Goal: Navigation & Orientation: Go to known website

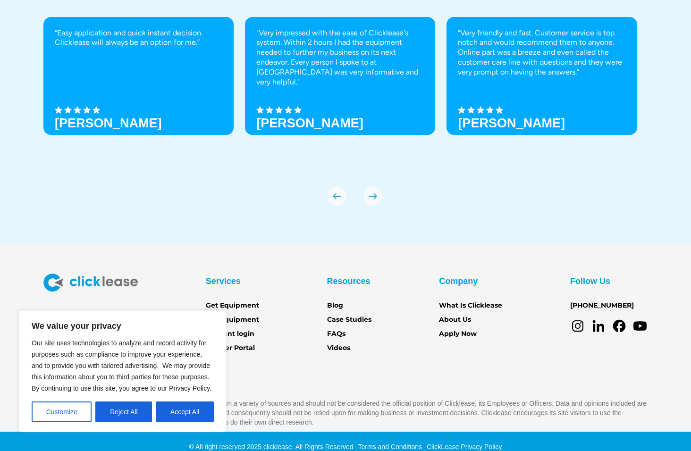
scroll to position [3252, 0]
